Goal: Navigation & Orientation: Find specific page/section

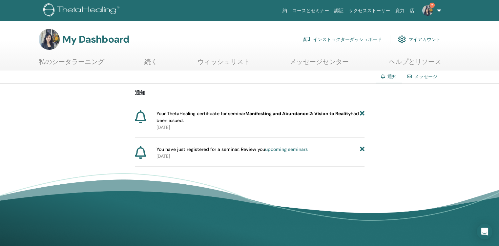
click at [361, 147] on icon at bounding box center [361, 149] width 5 height 7
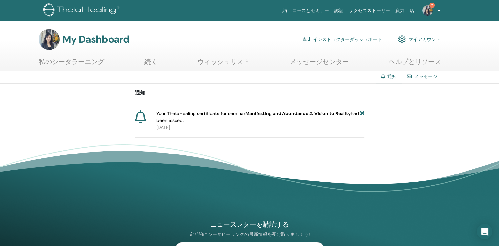
click at [363, 113] on icon at bounding box center [361, 117] width 5 height 14
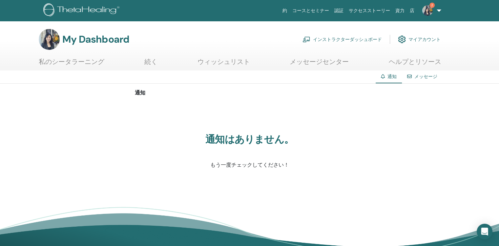
click at [343, 38] on link "インストラクターダッシュボード" at bounding box center [341, 39] width 79 height 14
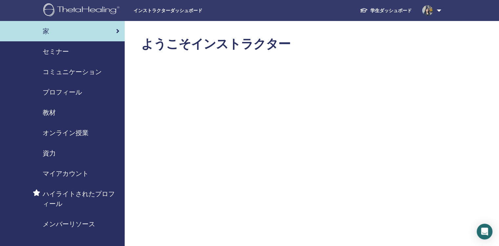
click at [58, 51] on span "セミナー" at bounding box center [56, 52] width 26 height 10
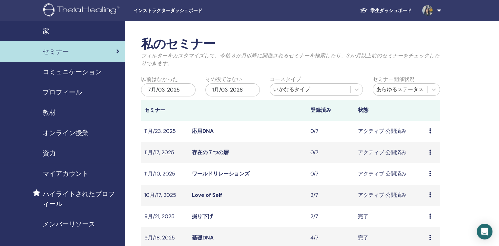
click at [226, 151] on link "存在の７つの層" at bounding box center [210, 152] width 37 height 7
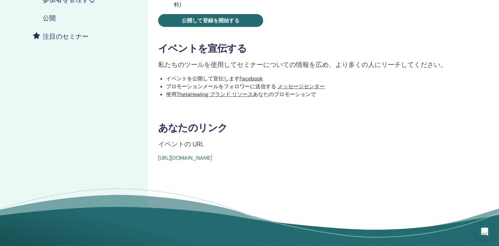
scroll to position [164, 0]
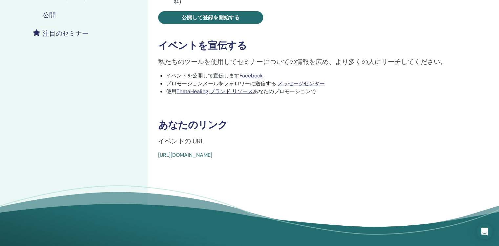
click at [169, 155] on link "[URL][DOMAIN_NAME]" at bounding box center [185, 154] width 54 height 7
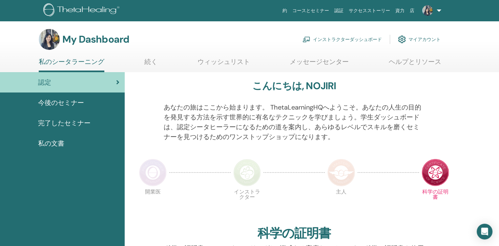
click at [344, 40] on link "インストラクターダッシュボード" at bounding box center [341, 39] width 79 height 14
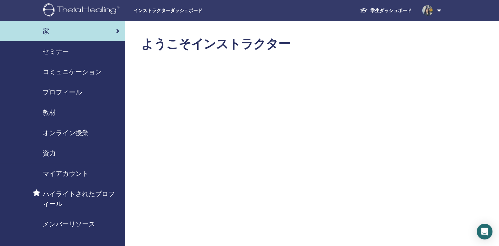
click at [50, 53] on span "セミナー" at bounding box center [56, 52] width 26 height 10
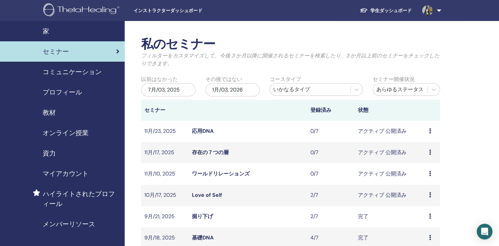
click at [218, 153] on link "存在の７つの層" at bounding box center [210, 152] width 37 height 7
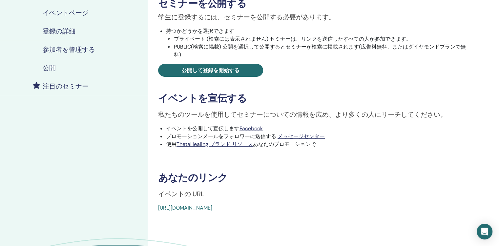
scroll to position [197, 0]
